Goal: Task Accomplishment & Management: Manage account settings

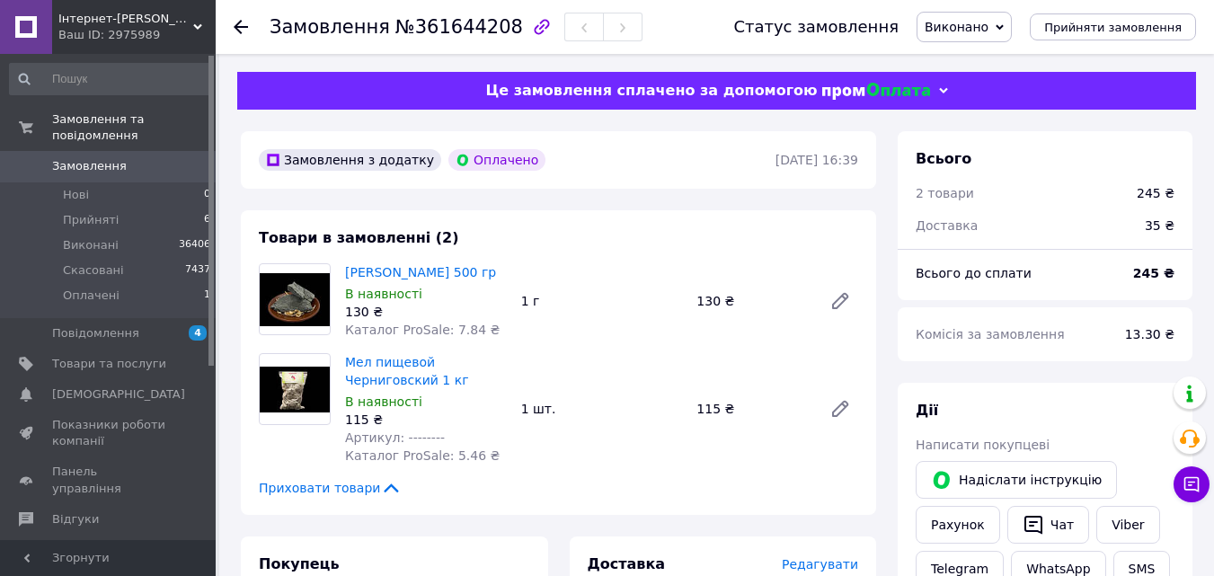
scroll to position [90, 0]
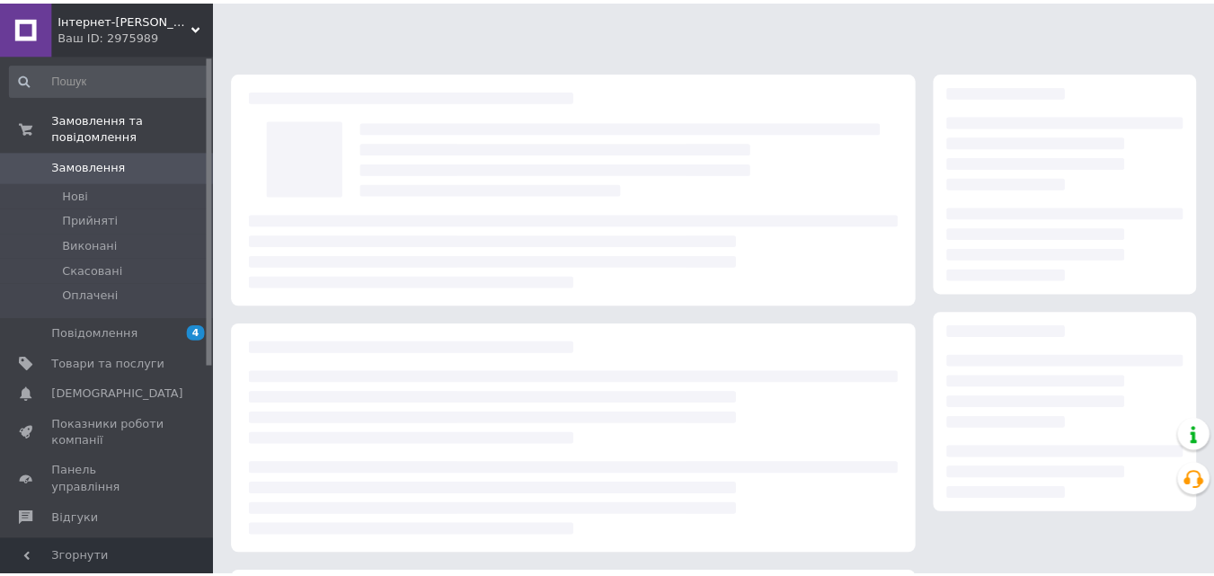
scroll to position [90, 0]
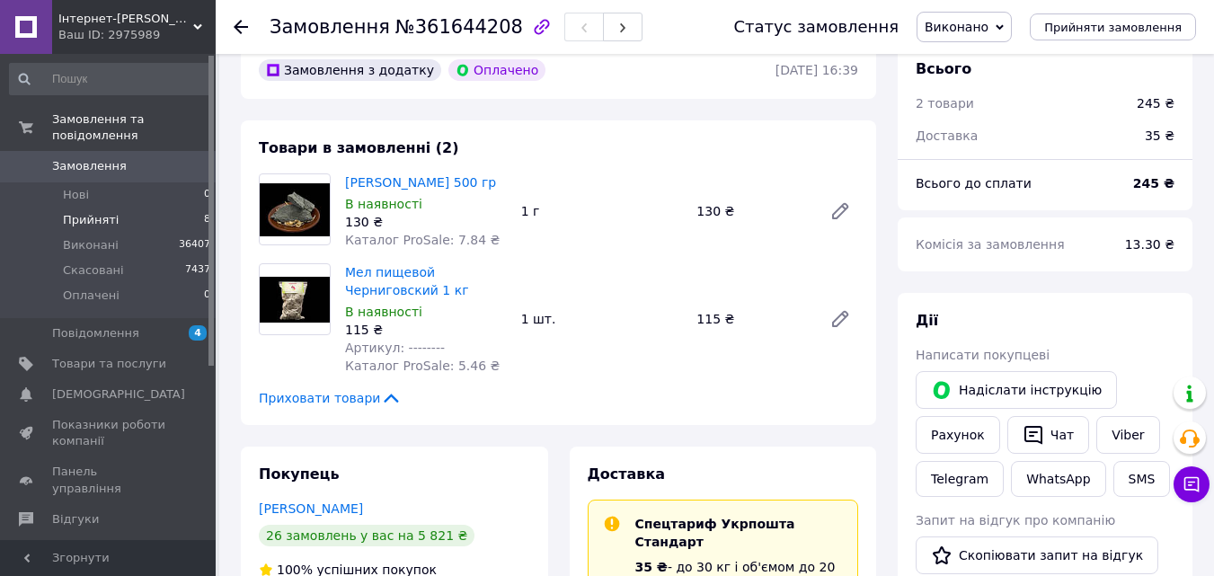
click at [98, 212] on span "Прийняті" at bounding box center [91, 220] width 56 height 16
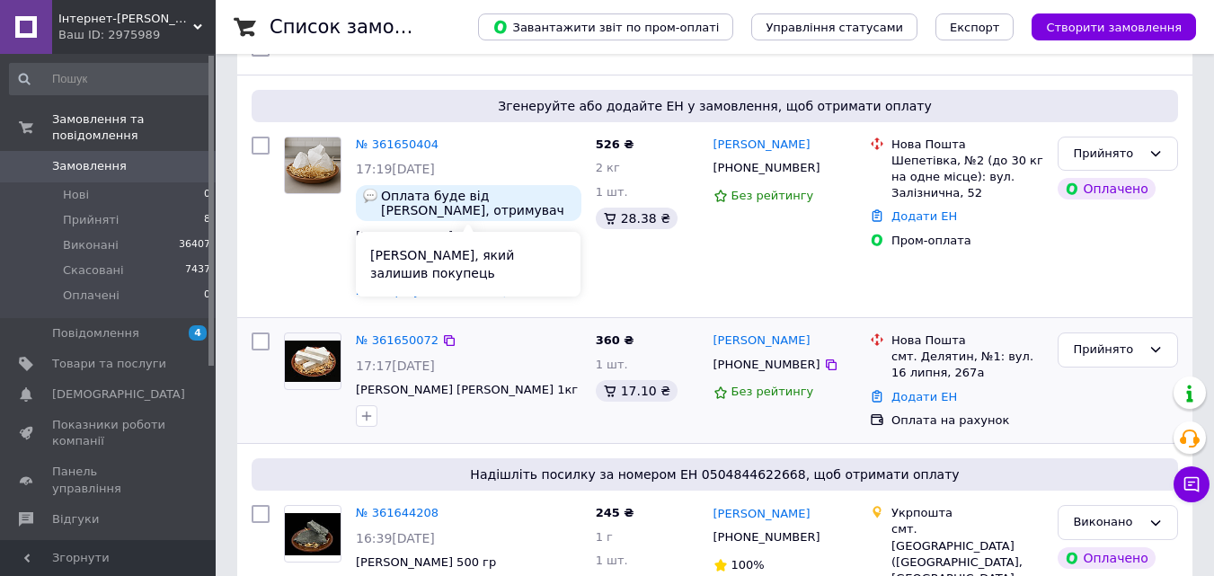
scroll to position [180, 0]
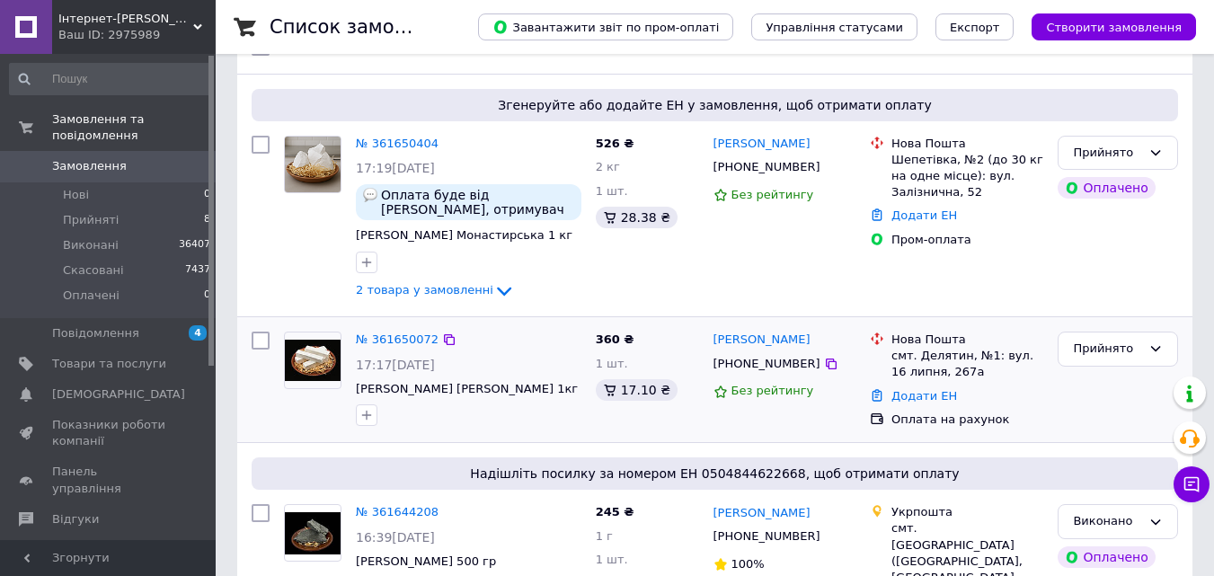
click at [329, 353] on img at bounding box center [313, 361] width 56 height 42
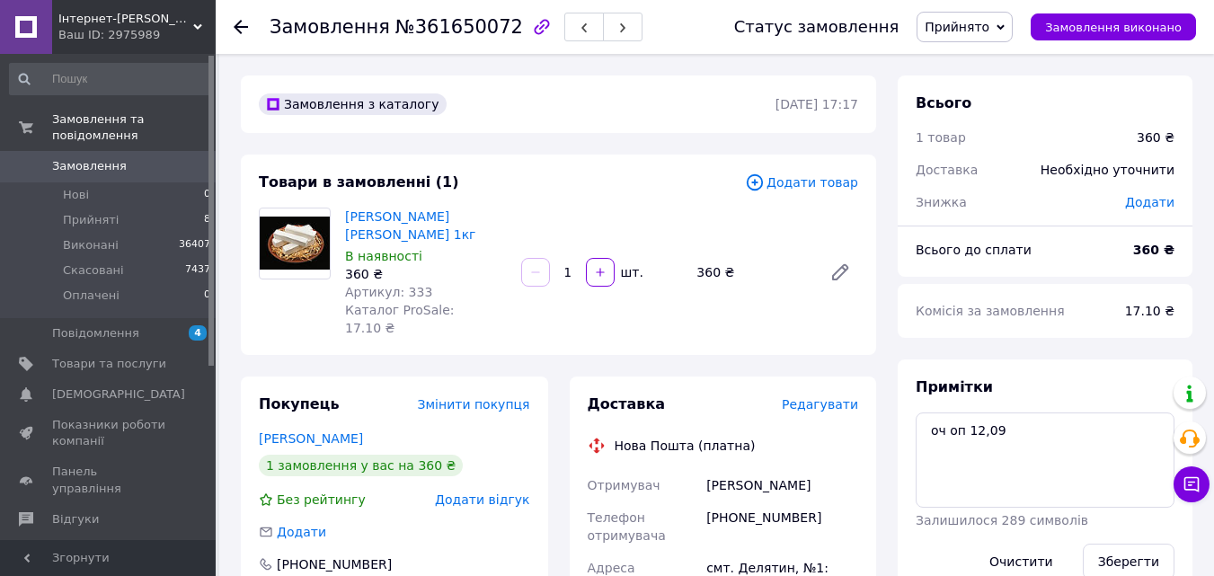
drag, startPoint x: 902, startPoint y: 515, endPoint x: 854, endPoint y: 461, distance: 71.9
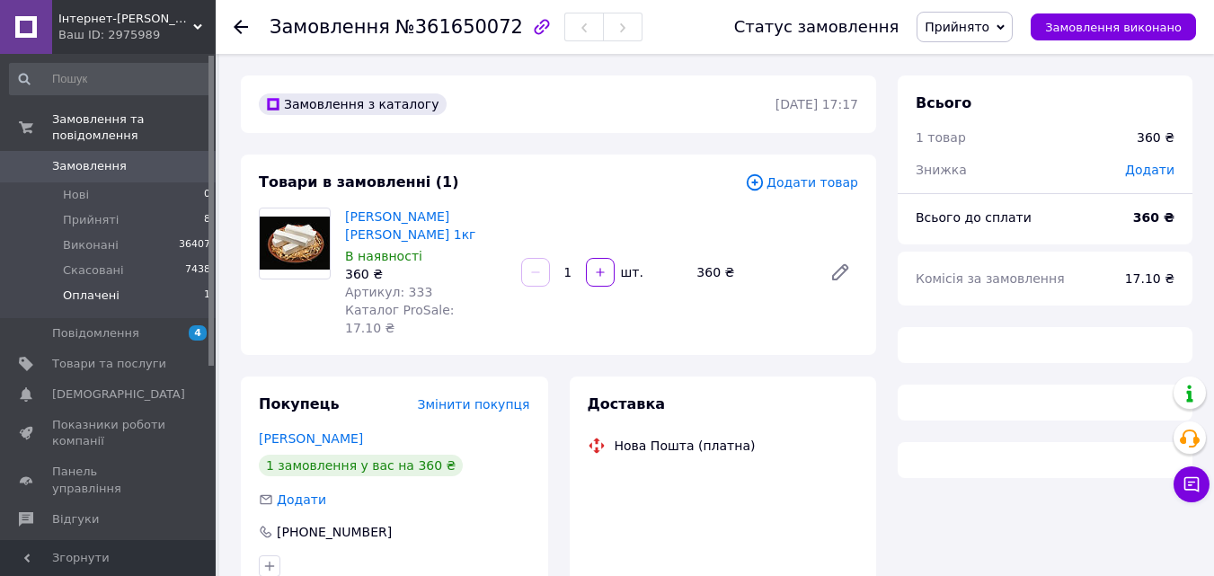
click at [98, 287] on span "Оплачені" at bounding box center [91, 295] width 57 height 16
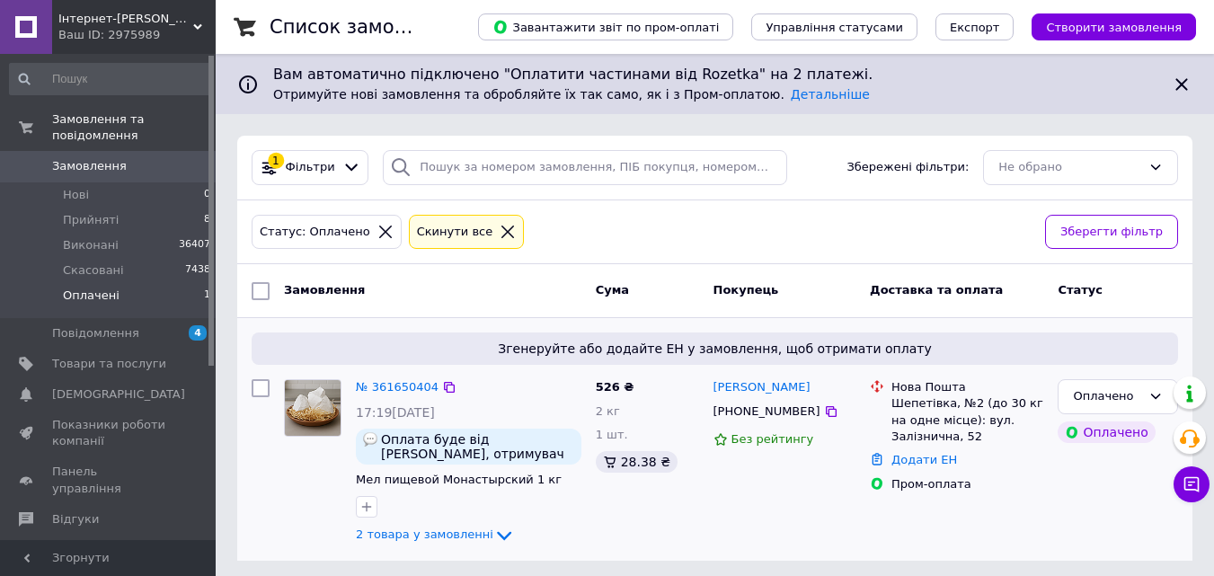
click at [319, 413] on img at bounding box center [313, 408] width 56 height 56
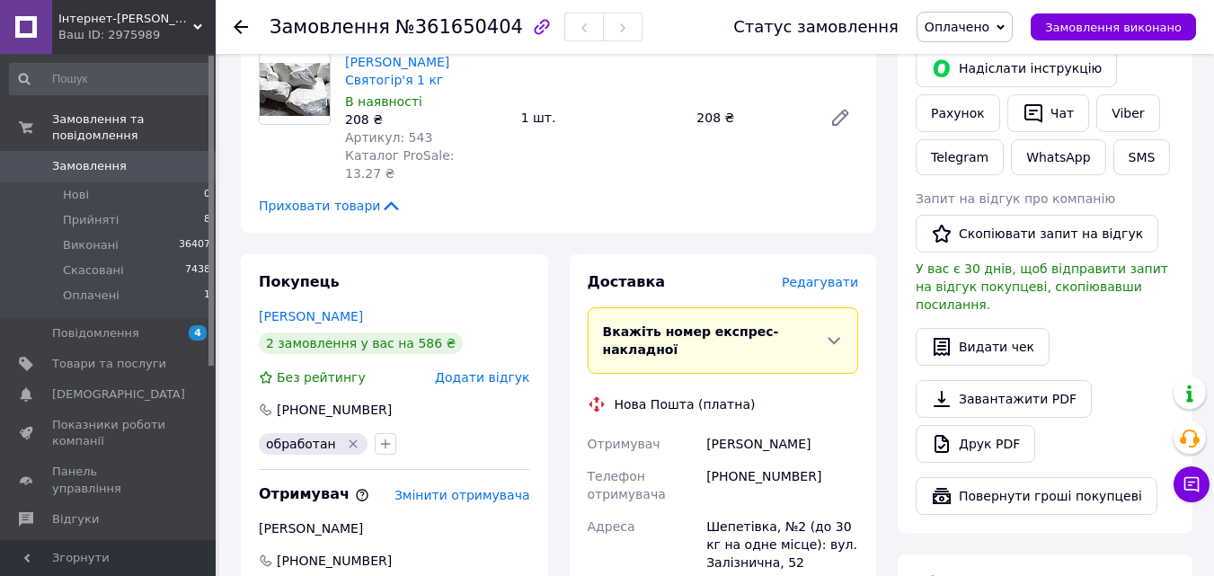
scroll to position [449, 0]
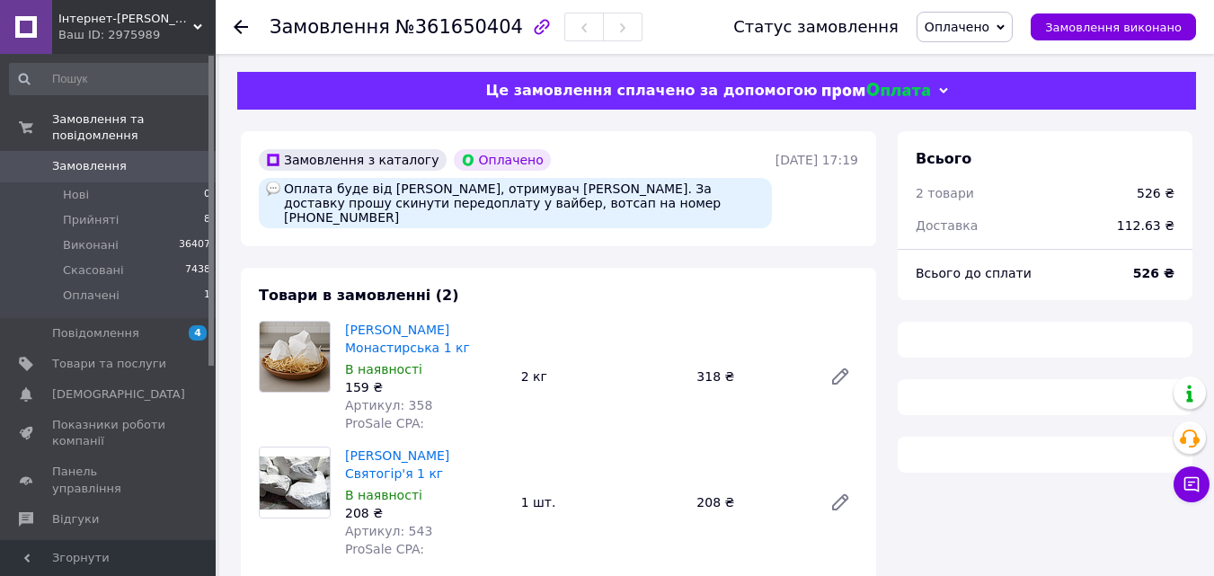
scroll to position [434, 0]
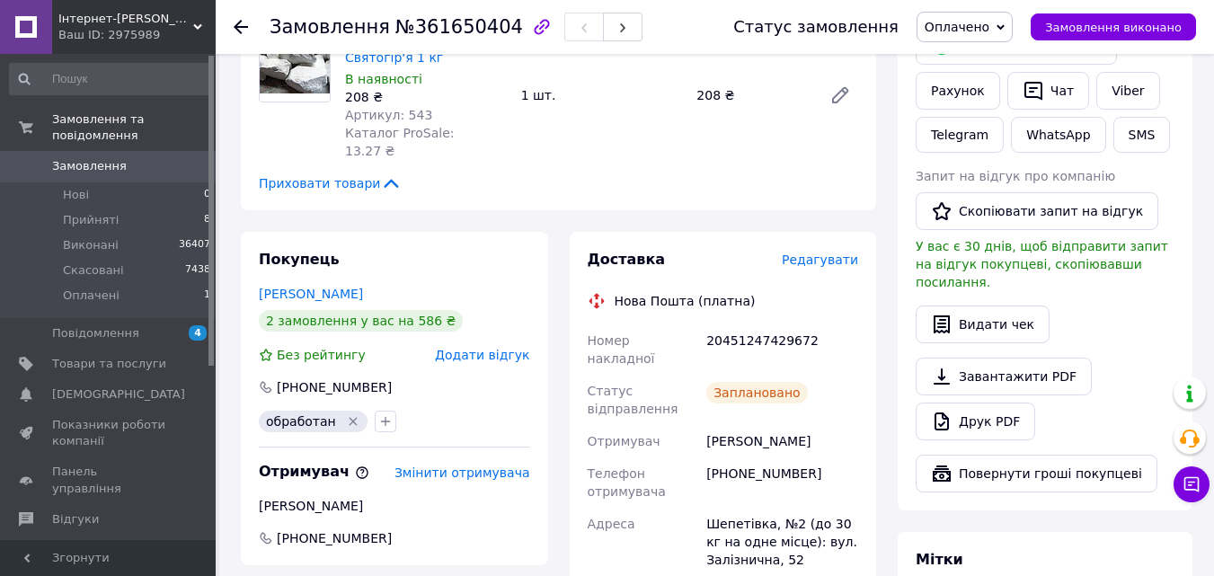
click at [989, 28] on span "Оплачено" at bounding box center [956, 27] width 65 height 14
click at [976, 81] on li "Виконано" at bounding box center [964, 89] width 94 height 27
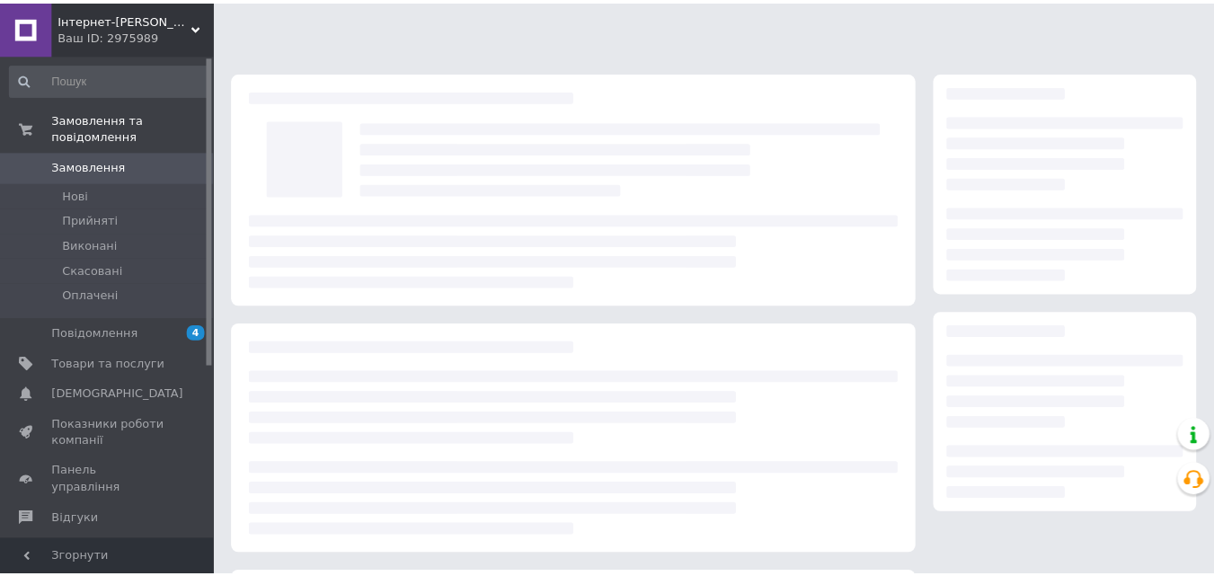
scroll to position [245, 0]
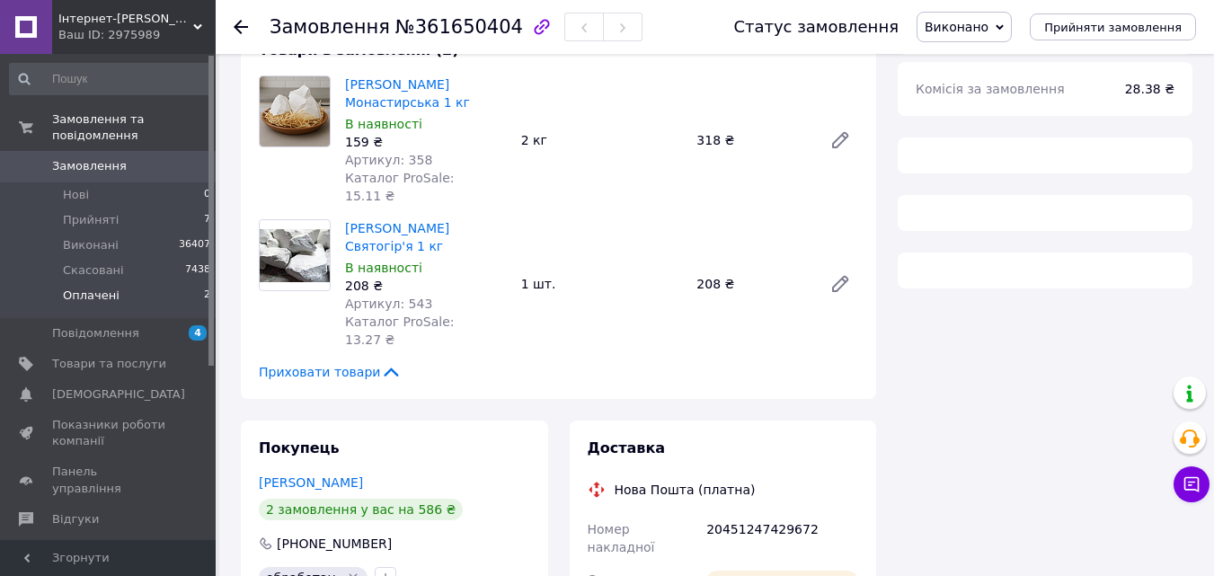
click at [102, 287] on span "Оплачені" at bounding box center [91, 295] width 57 height 16
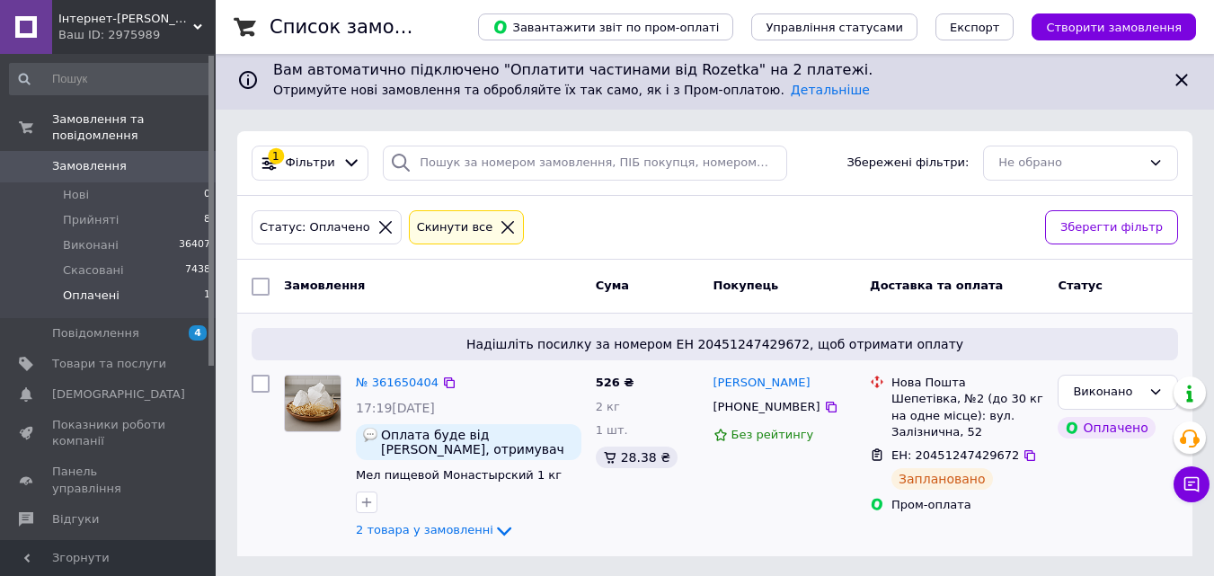
scroll to position [5, 0]
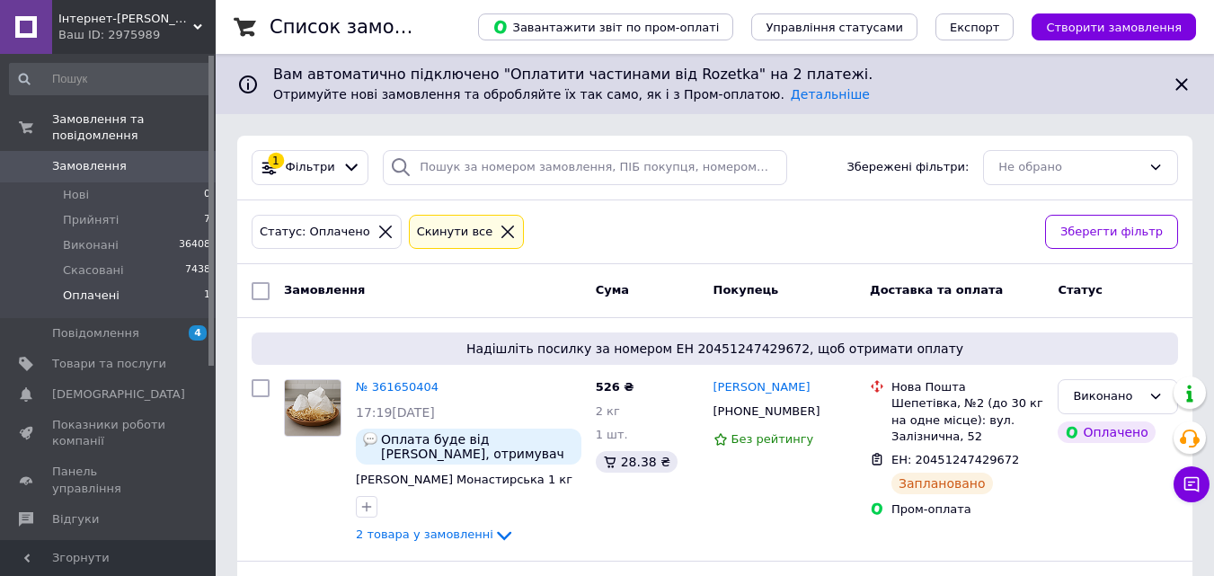
click at [153, 283] on li "Оплачені 1" at bounding box center [110, 300] width 221 height 34
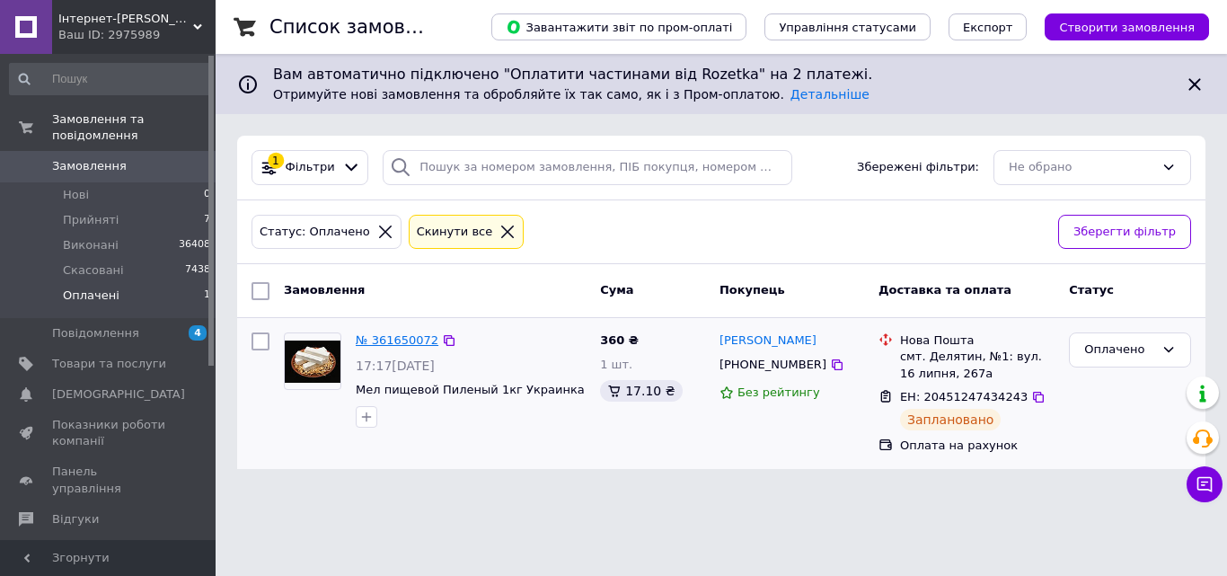
click at [391, 337] on link "№ 361650072" at bounding box center [397, 339] width 83 height 13
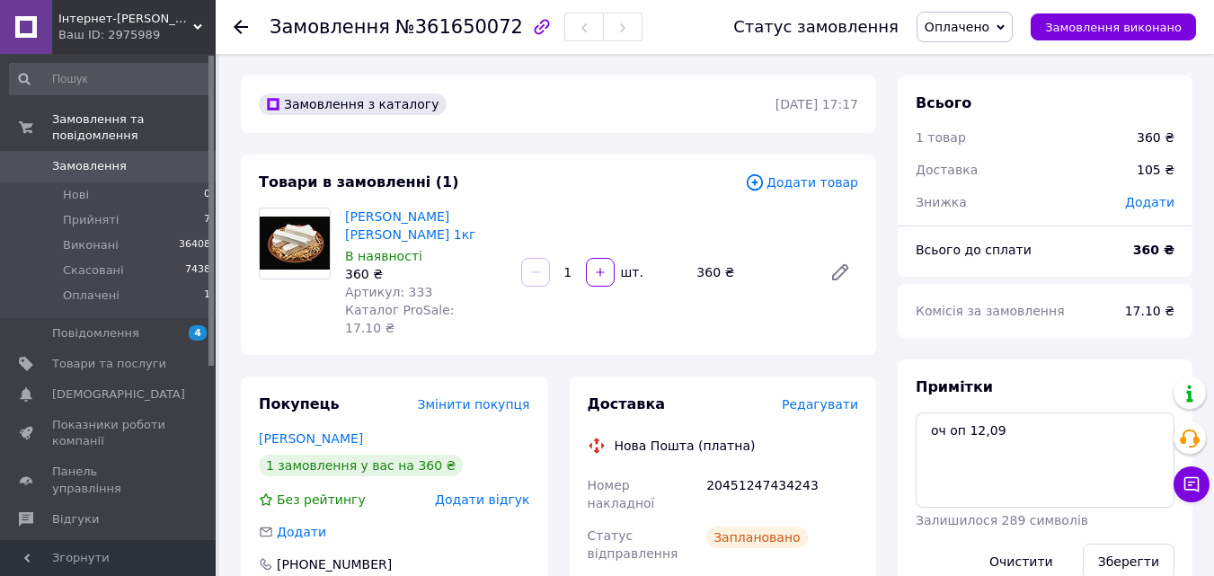
click at [980, 16] on span "Оплачено" at bounding box center [964, 27] width 96 height 31
click at [955, 89] on li "Виконано" at bounding box center [964, 89] width 94 height 27
